Goal: Task Accomplishment & Management: Manage account settings

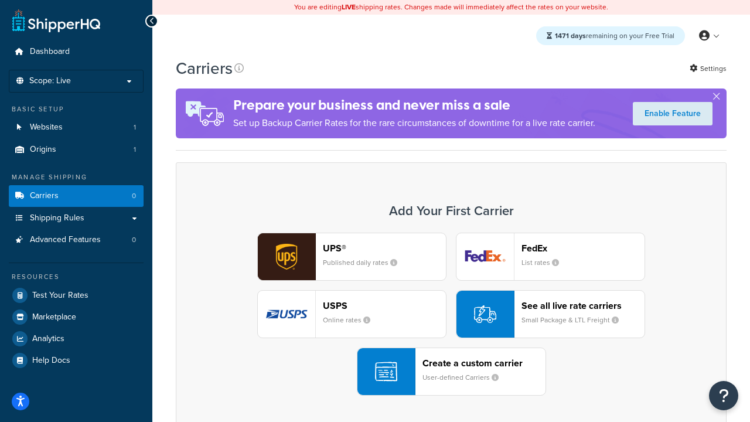
click at [451, 314] on div "UPS® Published daily rates FedEx List rates USPS Online rates See all live rate…" at bounding box center [451, 314] width 527 height 163
click at [583, 248] on header "FedEx" at bounding box center [583, 248] width 123 height 11
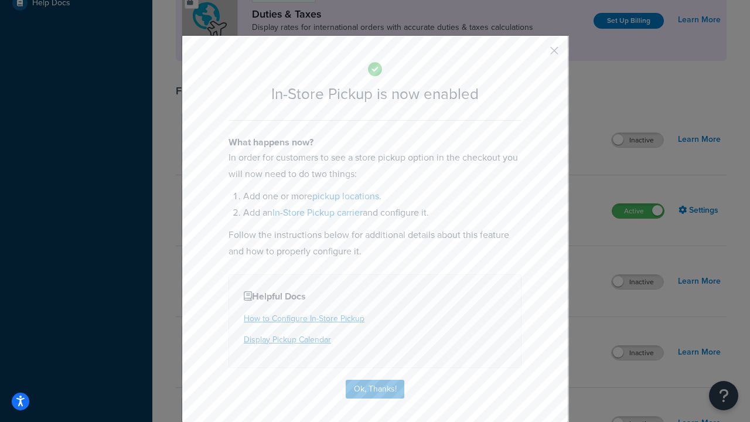
click at [537, 55] on button "button" at bounding box center [537, 54] width 3 height 3
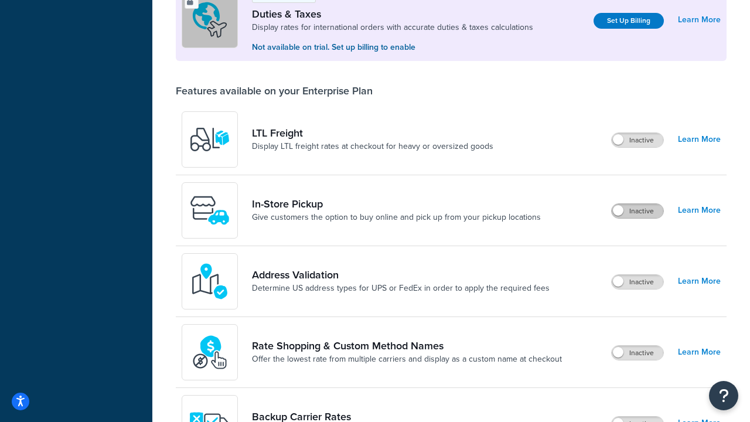
scroll to position [358, 0]
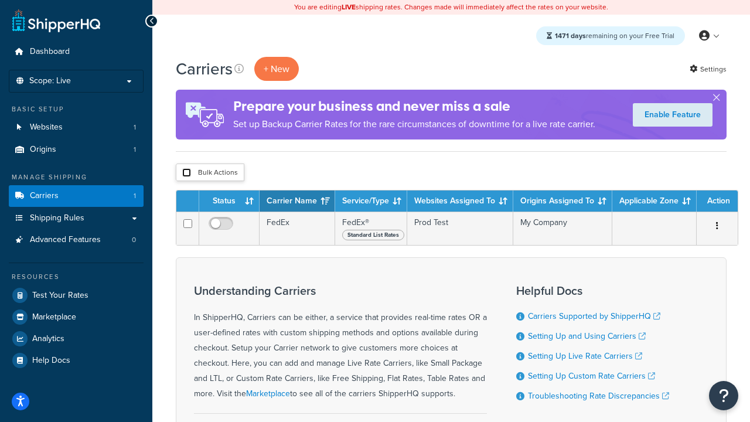
click at [186, 173] on input "checkbox" at bounding box center [186, 172] width 9 height 9
checkbox input "true"
click at [0, 0] on button "Delete" at bounding box center [0, 0] width 0 height 0
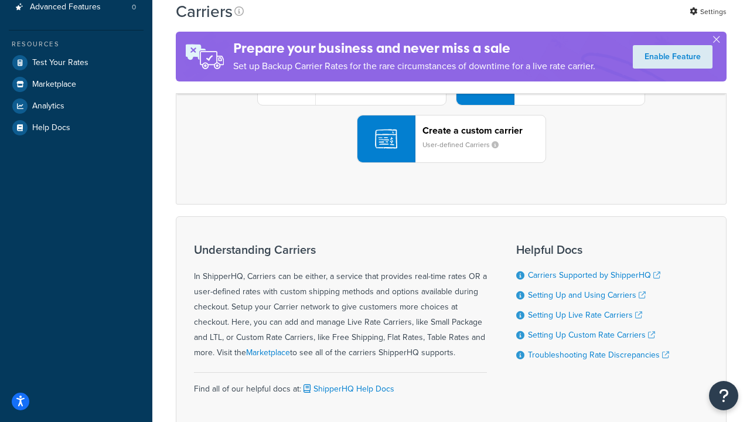
click at [451, 163] on div "UPS® Published daily rates FedEx List rates USPS Online rates See all live rate…" at bounding box center [451, 81] width 527 height 163
click at [583, 21] on header "FedEx" at bounding box center [583, 15] width 123 height 11
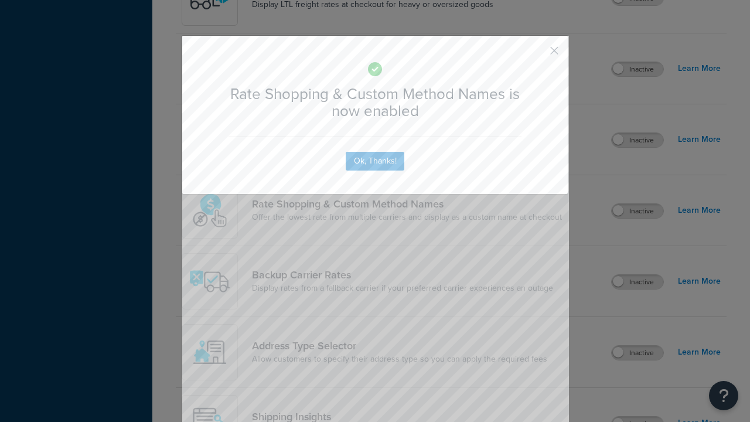
click at [537, 53] on button "button" at bounding box center [537, 54] width 3 height 3
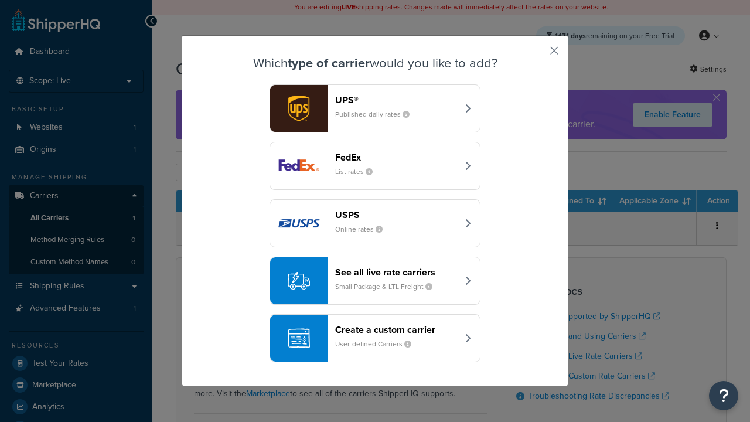
click at [375, 281] on div "See all live rate carriers Small Package & LTL Freight" at bounding box center [396, 281] width 123 height 28
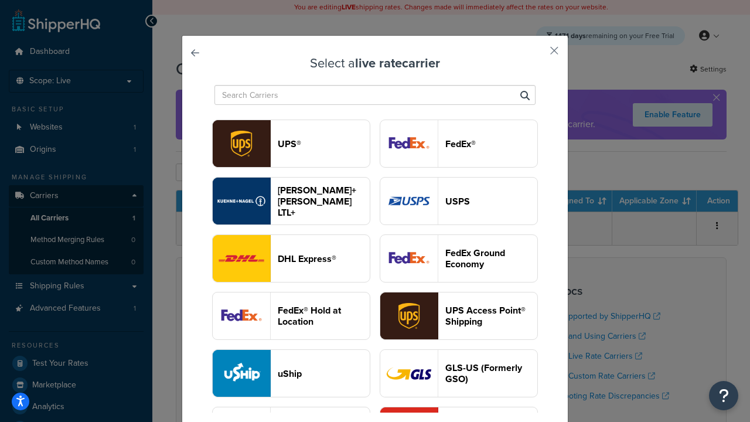
click at [459, 201] on header "USPS" at bounding box center [492, 201] width 92 height 11
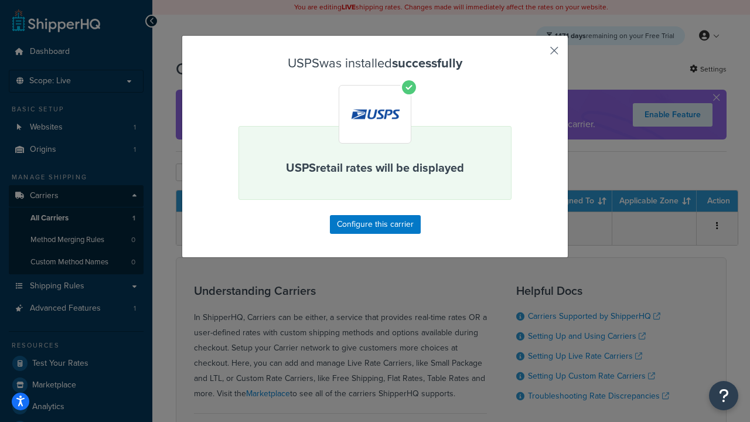
click at [537, 55] on button "button" at bounding box center [537, 54] width 3 height 3
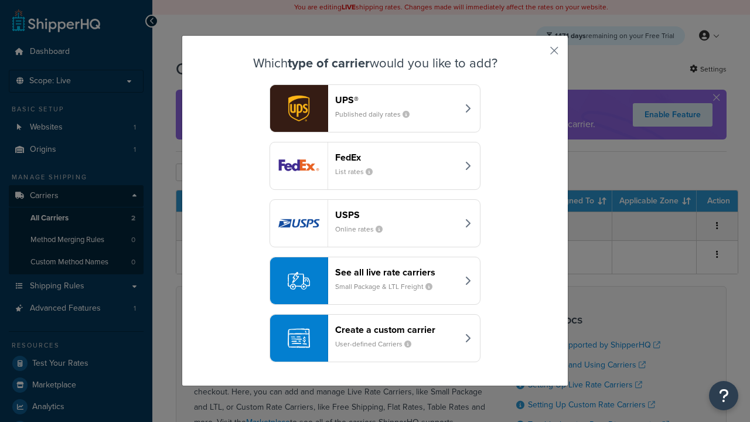
click at [375, 281] on div "See all live rate carriers Small Package & LTL Freight" at bounding box center [396, 281] width 123 height 28
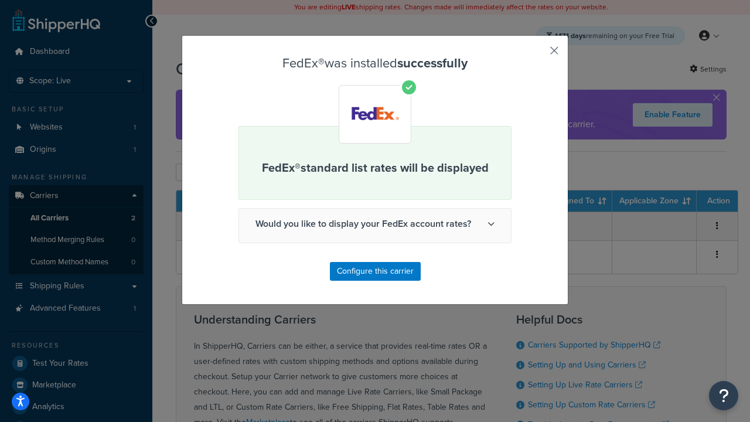
click at [537, 55] on button "button" at bounding box center [537, 54] width 3 height 3
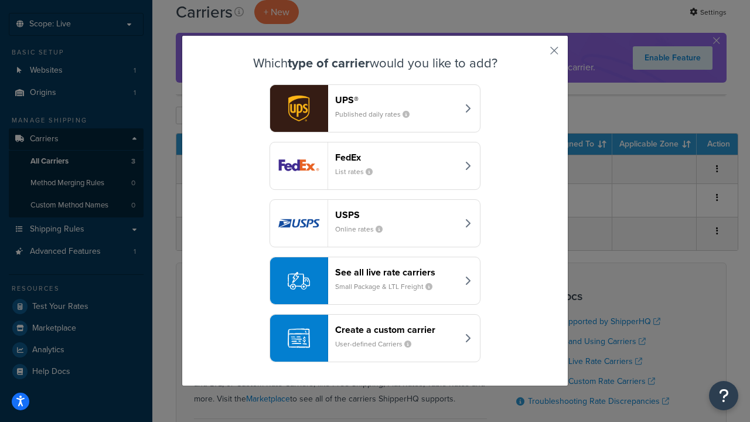
click at [375, 281] on div "See all live rate carriers Small Package & LTL Freight" at bounding box center [396, 281] width 123 height 28
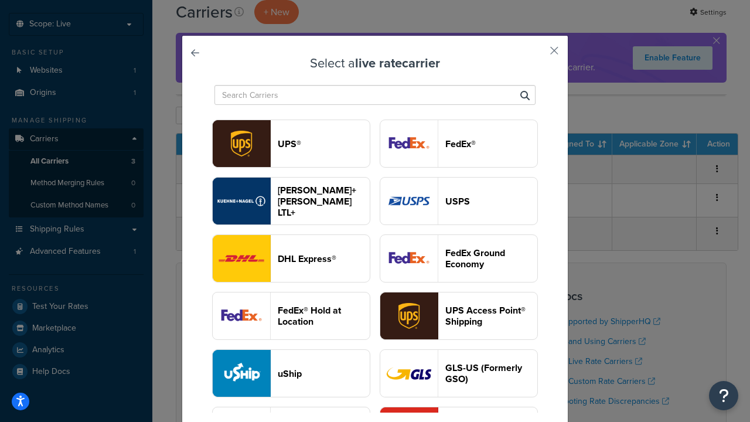
click at [324, 144] on header "UPS®" at bounding box center [324, 143] width 92 height 11
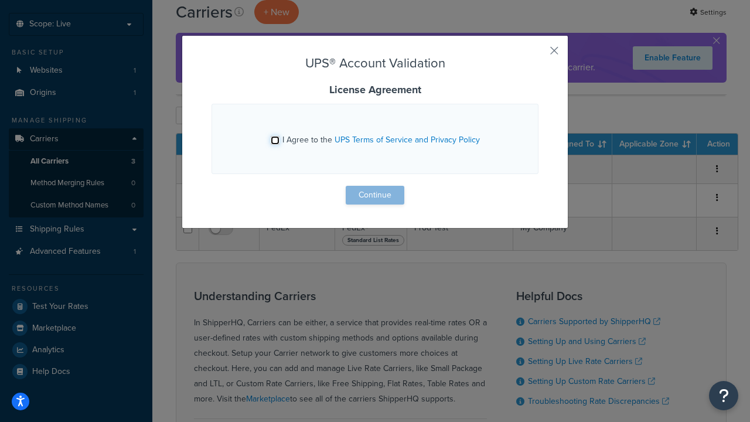
click at [275, 140] on input "I Agree to the UPS Terms of Service and Privacy Policy" at bounding box center [275, 140] width 9 height 9
checkbox input "true"
click at [375, 195] on button "Continue" at bounding box center [375, 195] width 59 height 19
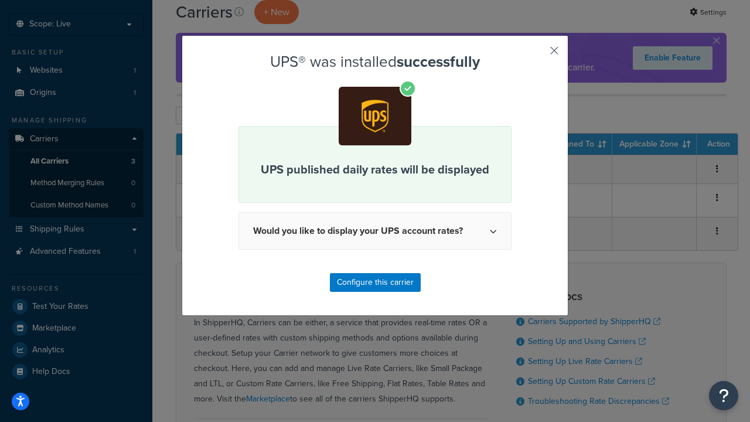
click at [537, 55] on button "button" at bounding box center [537, 54] width 3 height 3
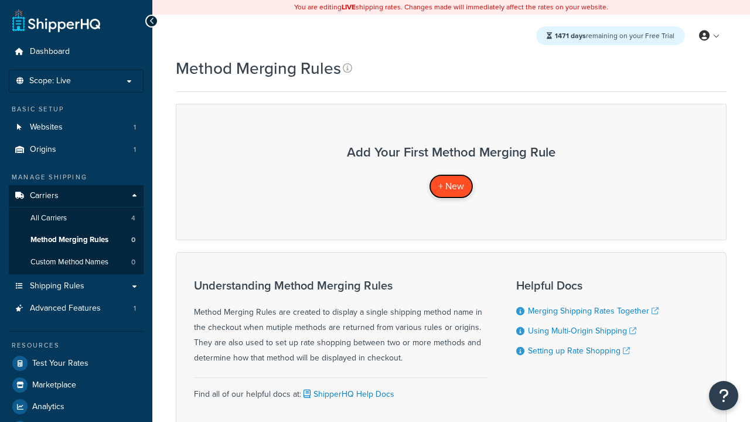
click at [451, 186] on span "+ New" at bounding box center [452, 185] width 26 height 13
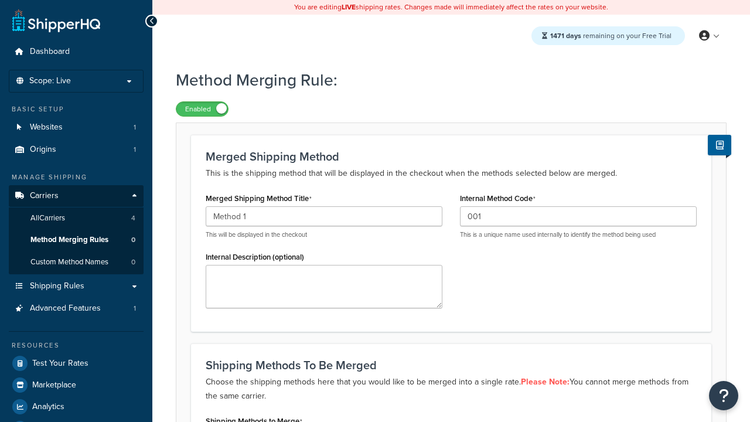
type input "001"
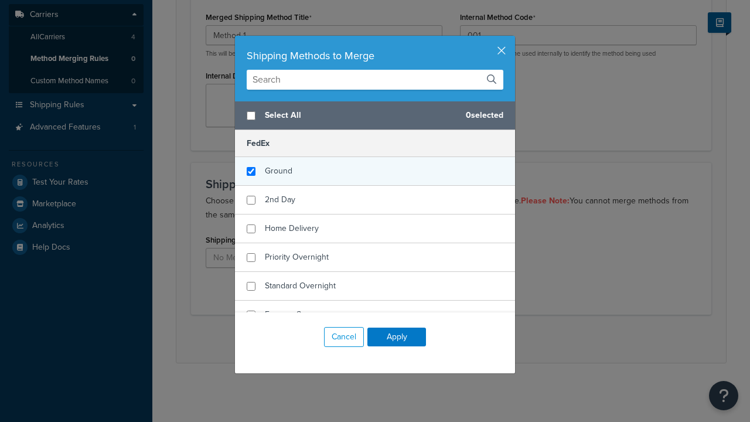
click at [279, 171] on span "Ground" at bounding box center [279, 171] width 28 height 12
checkbox input "true"
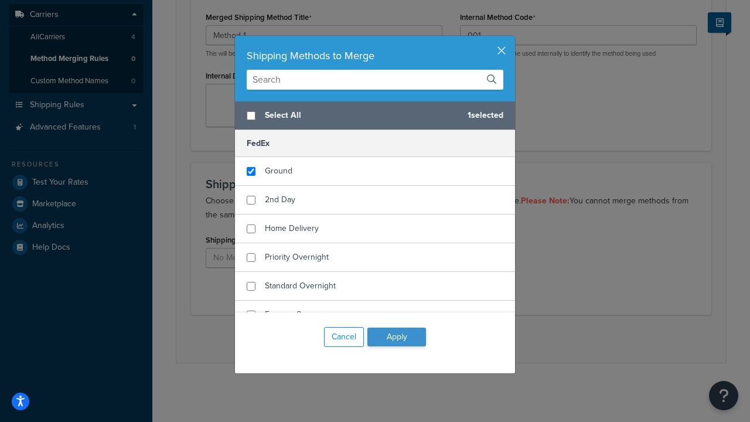
checkbox input "true"
click at [397, 337] on button "Apply" at bounding box center [397, 337] width 59 height 19
click at [444, 339] on button "Save" at bounding box center [445, 339] width 32 height 19
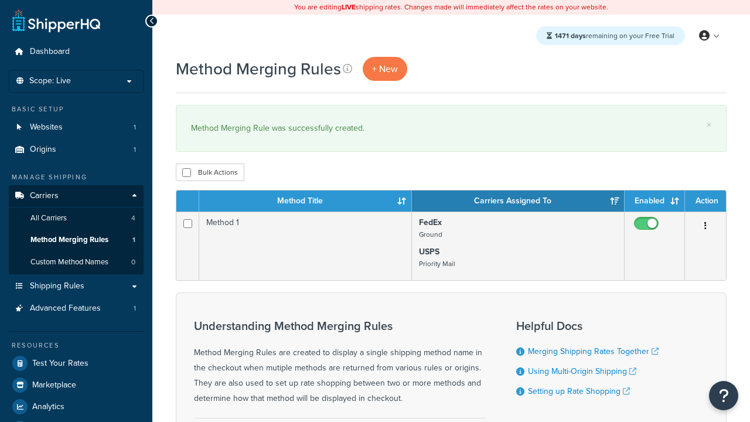
click at [305, 202] on th "Method Title" at bounding box center [305, 201] width 213 height 21
click at [518, 202] on th "Carriers Assigned To" at bounding box center [518, 201] width 213 height 21
click at [655, 202] on th "Enabled" at bounding box center [655, 201] width 60 height 21
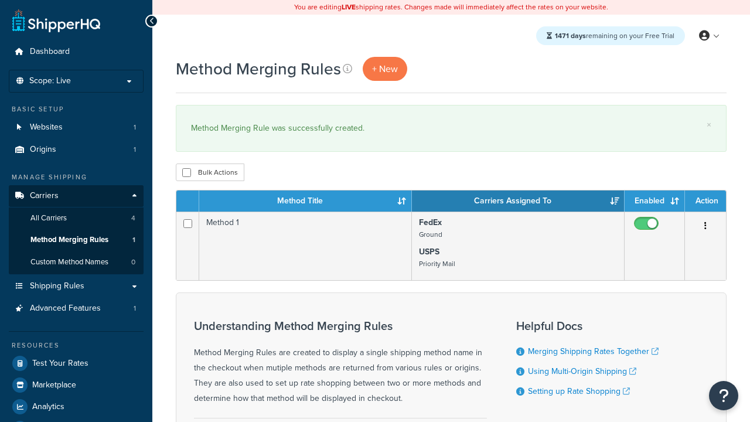
click at [655, 202] on th "Enabled" at bounding box center [655, 201] width 60 height 21
click at [706, 202] on th "Action" at bounding box center [705, 201] width 41 height 21
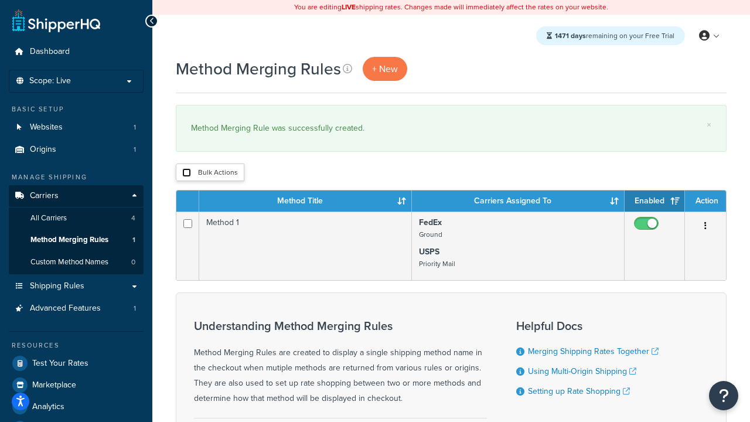
click at [186, 173] on input "checkbox" at bounding box center [186, 172] width 9 height 9
checkbox input "true"
click at [0, 0] on button "Delete" at bounding box center [0, 0] width 0 height 0
